Goal: Task Accomplishment & Management: Use online tool/utility

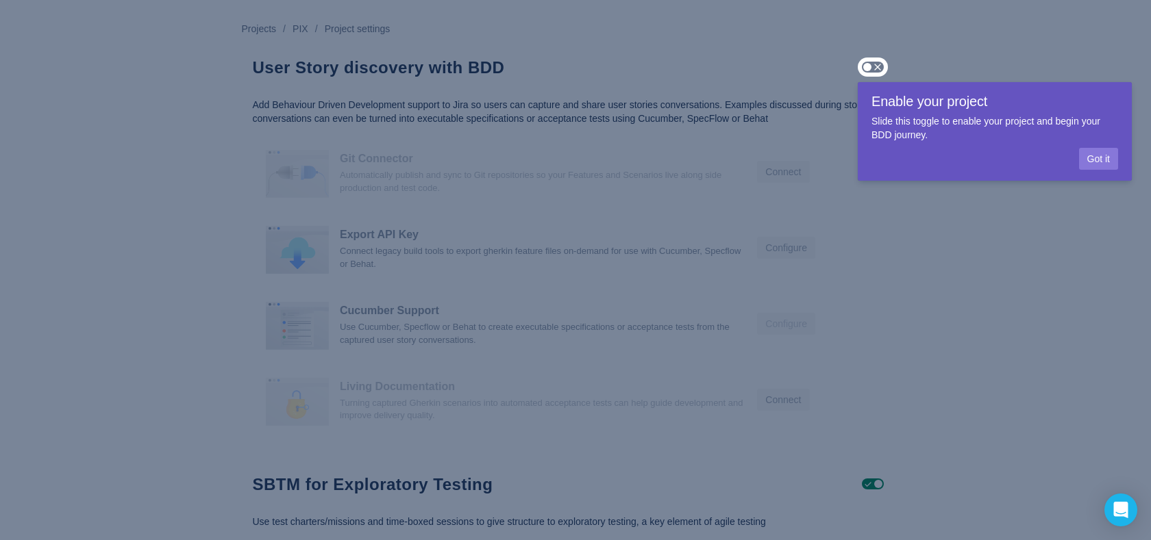
click at [1093, 156] on span "Got it" at bounding box center [1098, 159] width 23 height 22
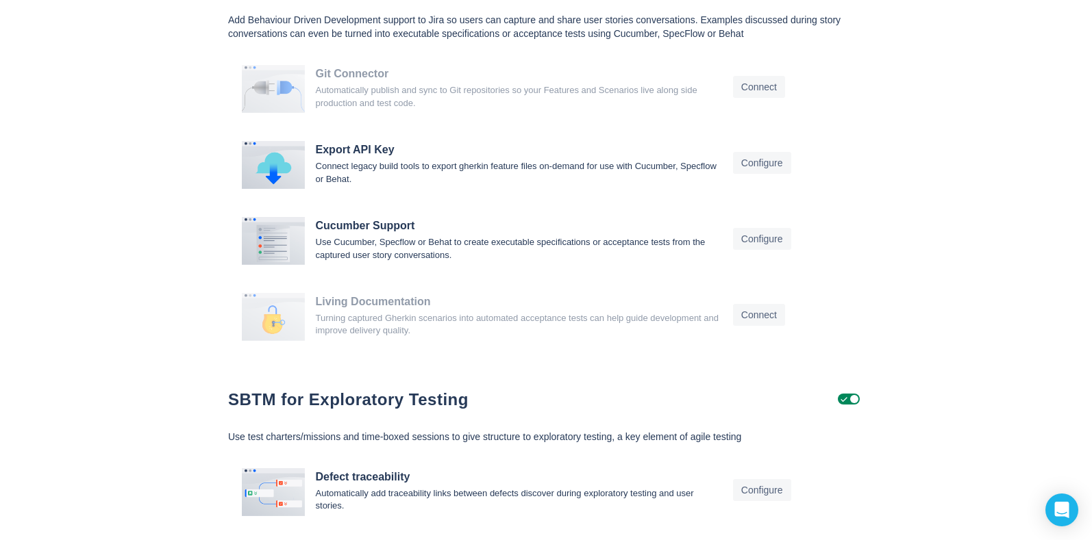
scroll to position [86, 0]
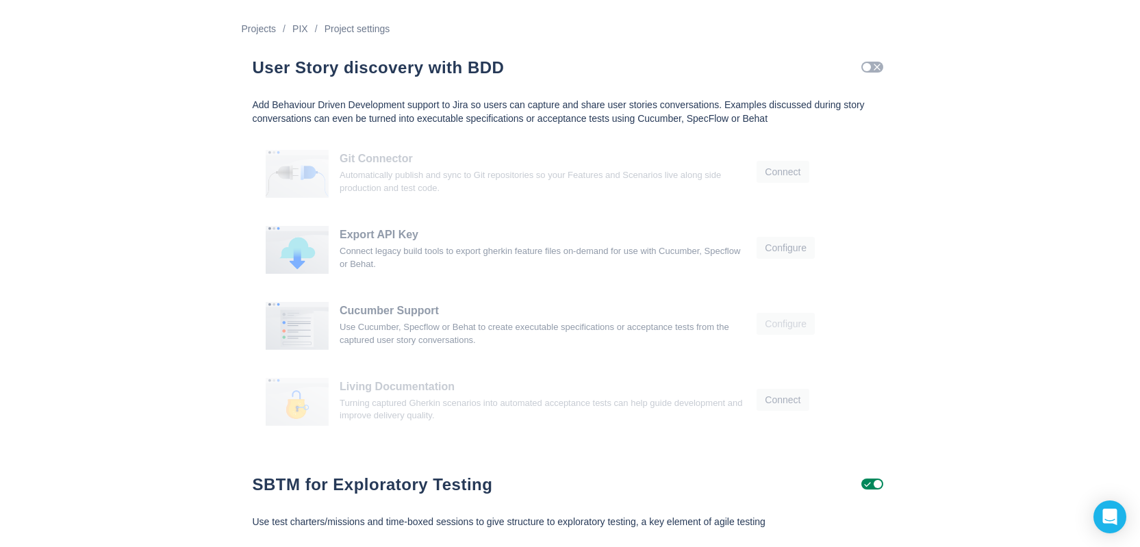
click at [879, 68] on span "Check" at bounding box center [877, 67] width 11 height 11
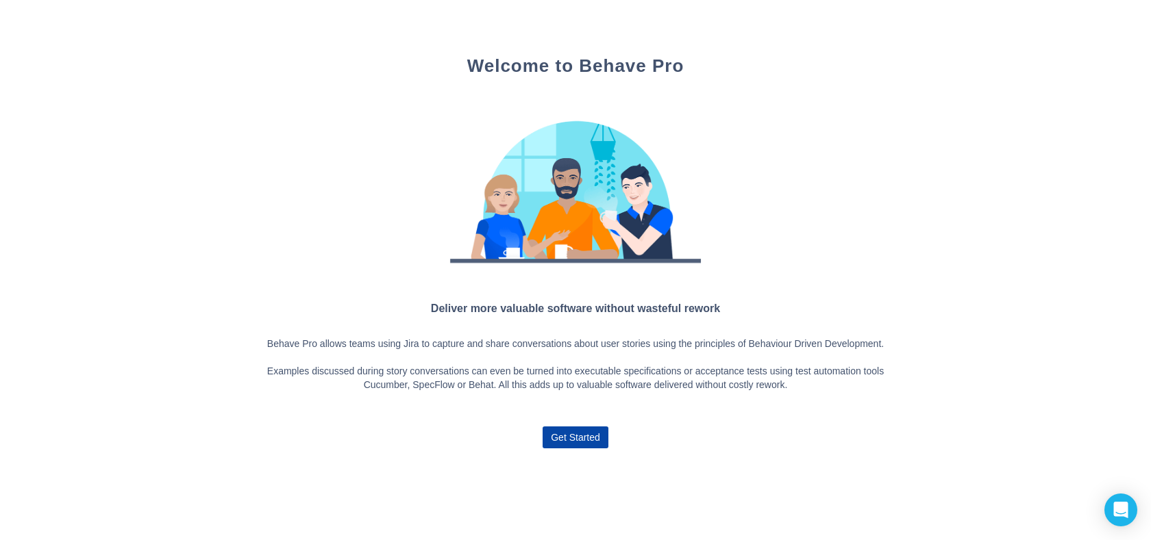
click at [572, 442] on span "Get Started" at bounding box center [575, 438] width 49 height 22
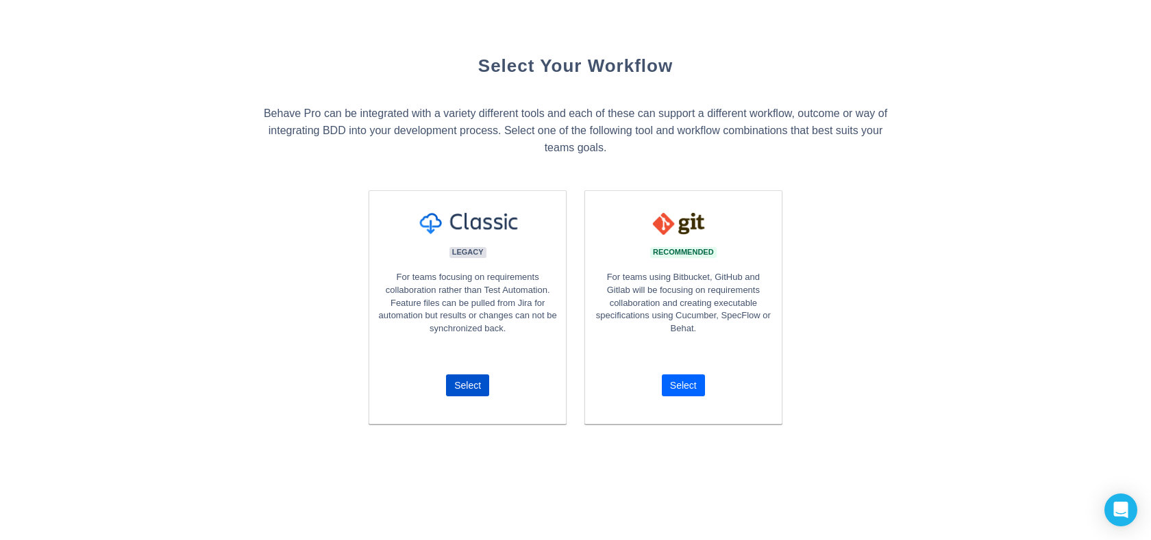
click at [683, 386] on span "Select" at bounding box center [683, 386] width 27 height 22
click at [473, 388] on span "Select" at bounding box center [467, 386] width 27 height 22
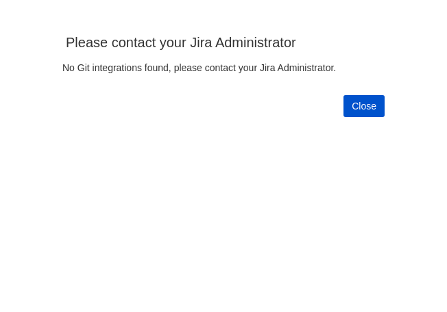
scroll to position [292, 426]
click at [368, 97] on span "Close" at bounding box center [363, 106] width 25 height 22
